Goal: Transaction & Acquisition: Purchase product/service

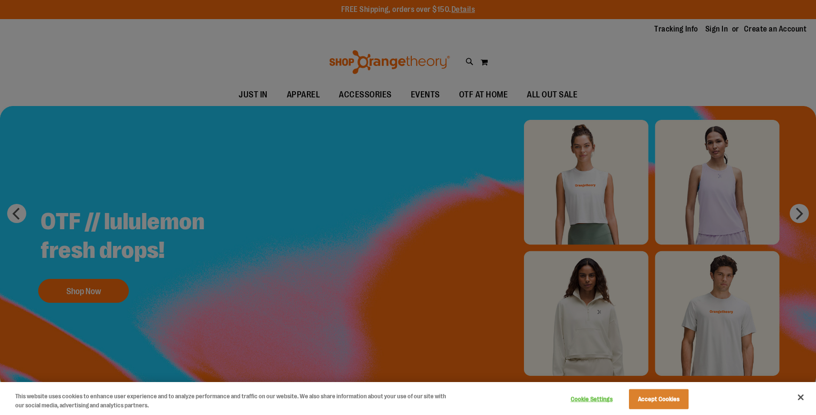
click at [645, 397] on button "Accept Cookies" at bounding box center [659, 399] width 60 height 20
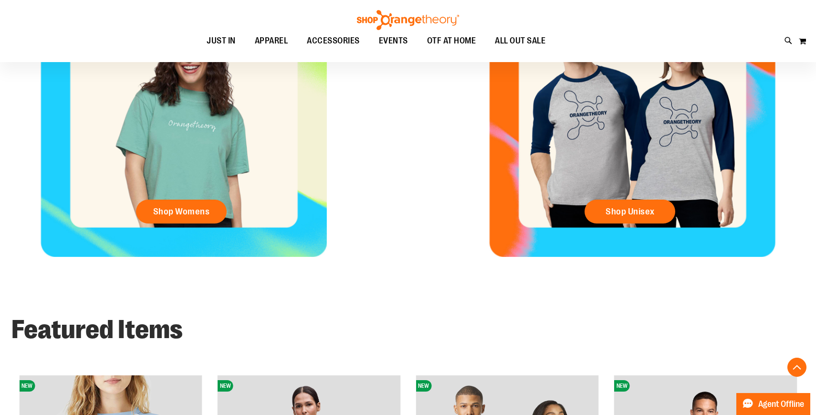
scroll to position [163, 0]
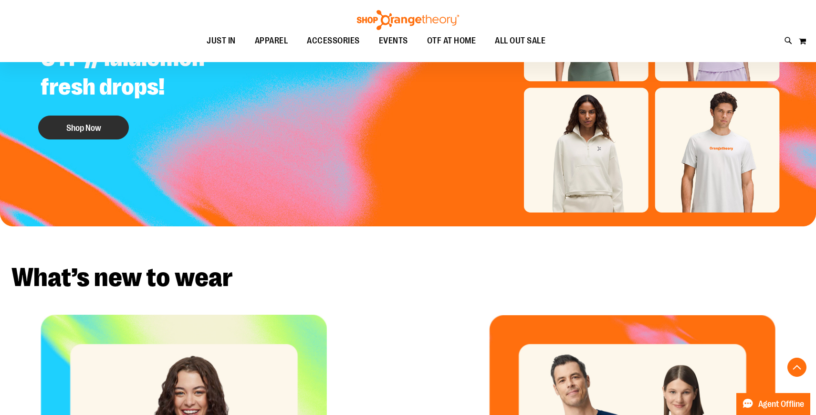
click at [105, 120] on button "Shop Now" at bounding box center [83, 128] width 91 height 24
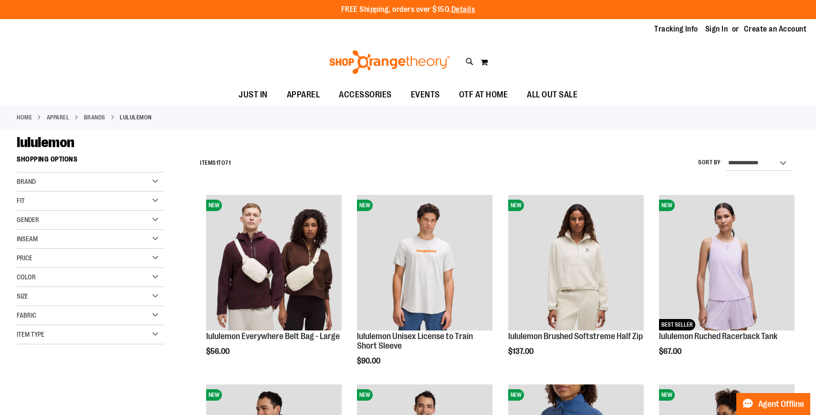
click at [154, 183] on div "Brand" at bounding box center [90, 181] width 147 height 19
click at [138, 221] on div "Gender" at bounding box center [90, 220] width 147 height 19
click at [19, 240] on link "Men 8 items" at bounding box center [85, 239] width 142 height 10
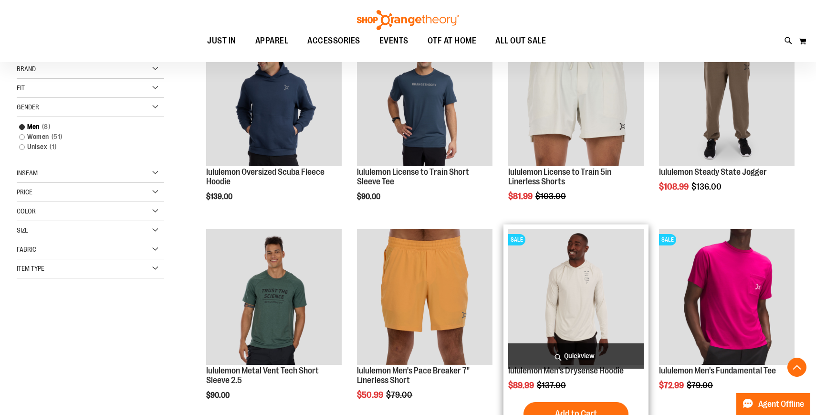
scroll to position [147, 0]
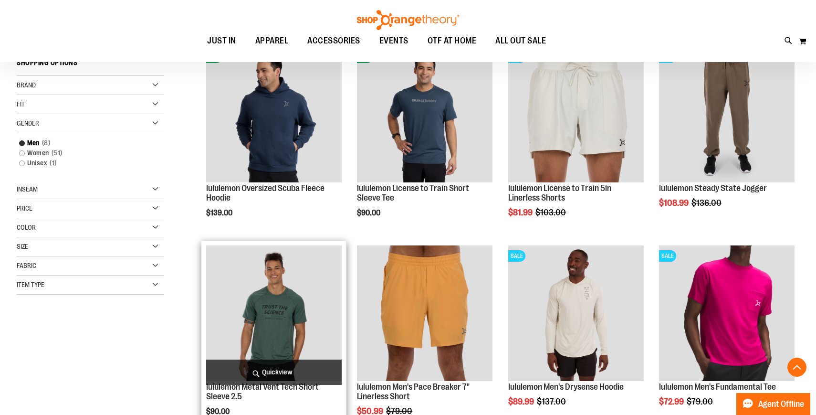
click at [261, 308] on img "product" at bounding box center [274, 313] width 136 height 136
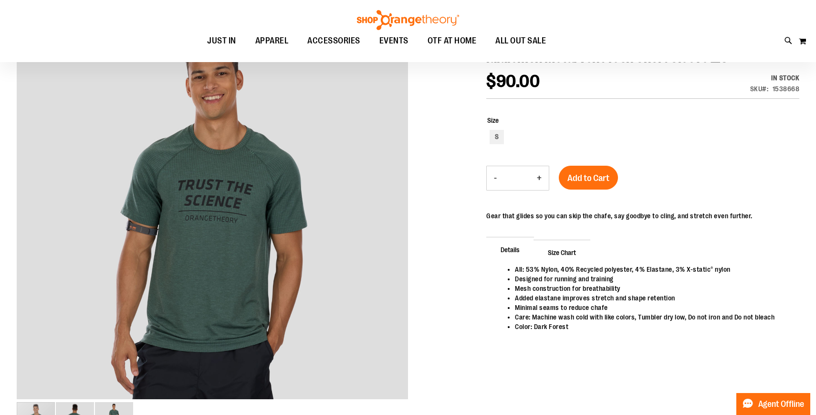
scroll to position [129, 0]
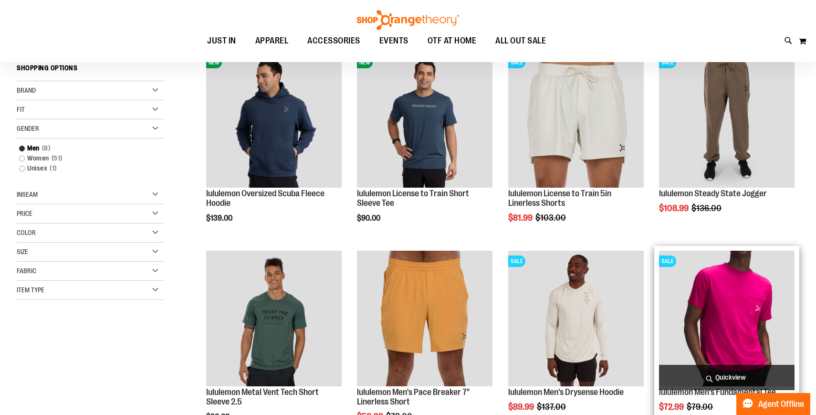
scroll to position [27, 0]
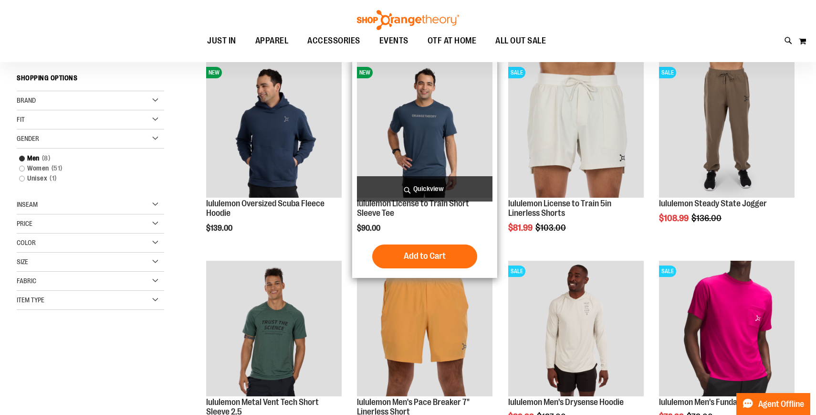
click at [435, 131] on img "product" at bounding box center [425, 130] width 136 height 136
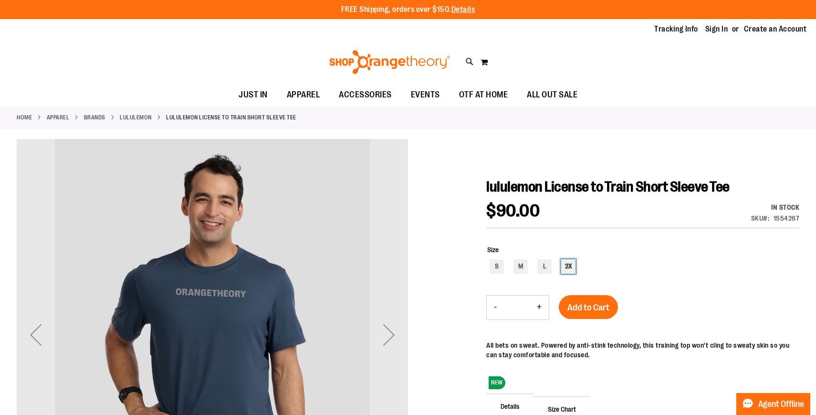
click at [574, 270] on div "2X" at bounding box center [568, 266] width 14 height 14
type input "***"
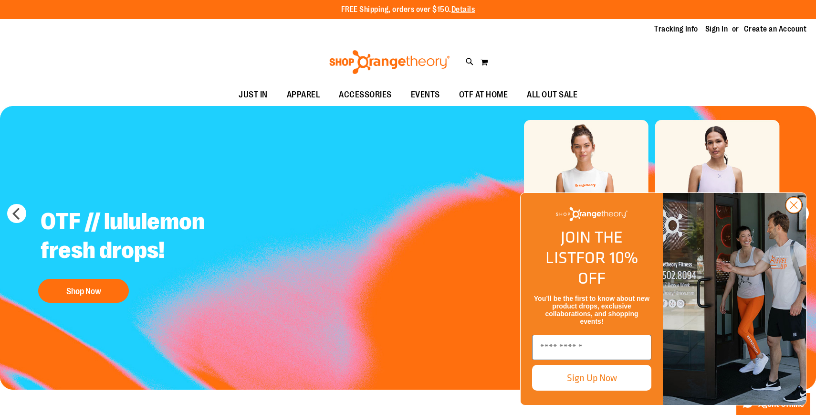
click at [794, 209] on icon "Close dialog" at bounding box center [794, 205] width 7 height 7
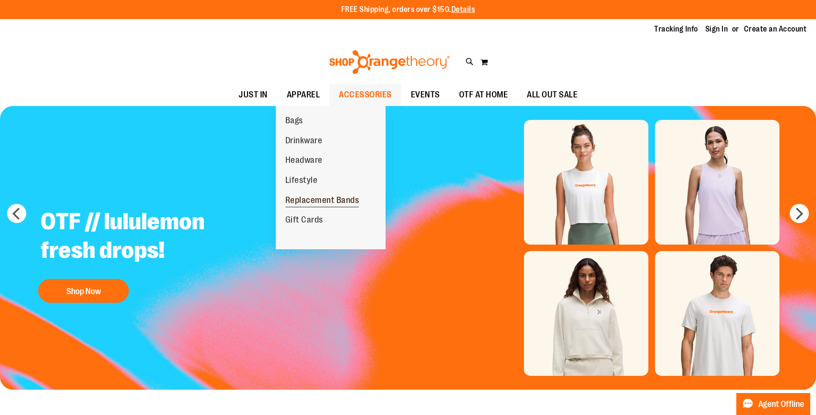
click at [324, 202] on span "Replacement Bands" at bounding box center [322, 201] width 74 height 12
